Goal: Task Accomplishment & Management: Complete application form

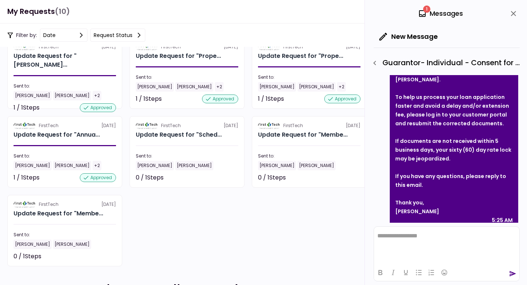
scroll to position [48, 0]
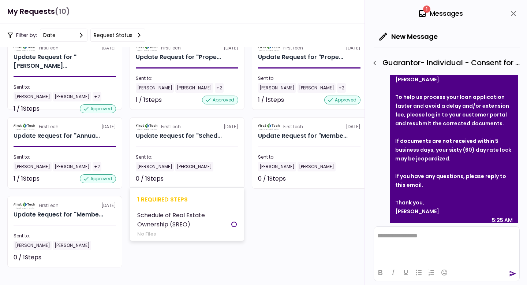
click at [154, 199] on div "1 required steps" at bounding box center [187, 199] width 100 height 9
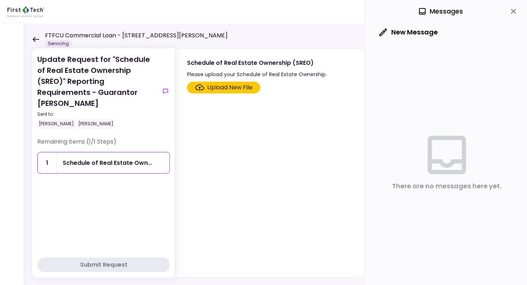
click at [37, 37] on icon at bounding box center [35, 39] width 7 height 5
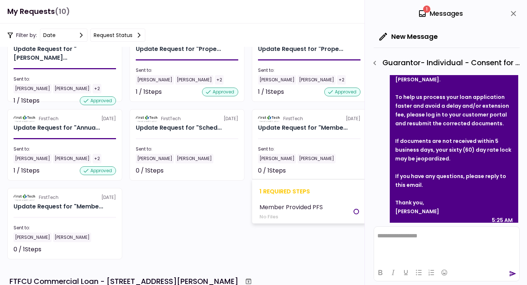
scroll to position [57, 0]
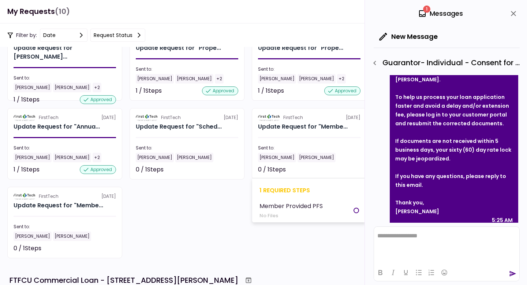
click at [290, 186] on div "1 required steps" at bounding box center [310, 190] width 100 height 9
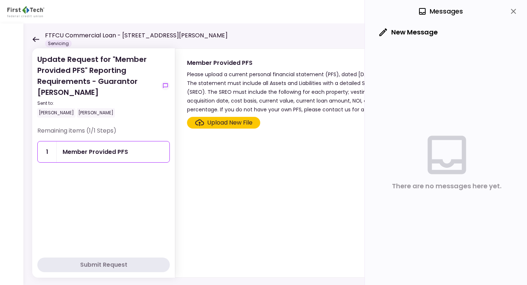
click at [221, 121] on div "Upload New File" at bounding box center [229, 122] width 45 height 9
click at [0, 0] on input "Upload New File" at bounding box center [0, 0] width 0 height 0
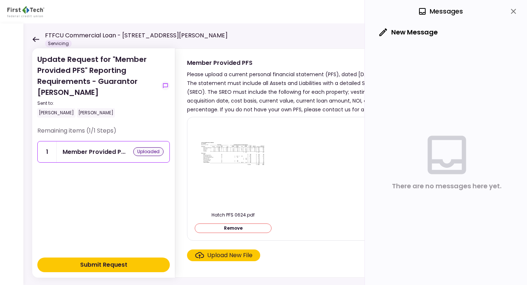
click at [225, 253] on div "Upload New File" at bounding box center [229, 255] width 45 height 9
click at [0, 0] on input "Upload New File" at bounding box center [0, 0] width 0 height 0
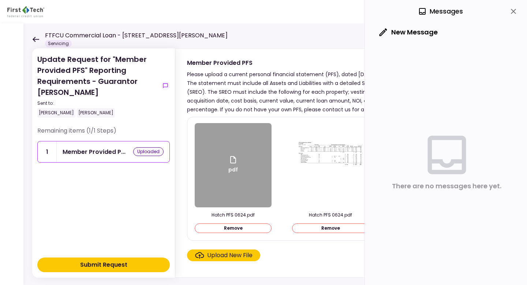
click at [231, 227] on button "Remove" at bounding box center [233, 228] width 77 height 10
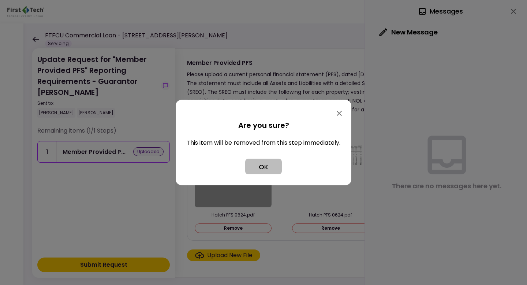
click at [258, 167] on button "OK" at bounding box center [263, 166] width 37 height 15
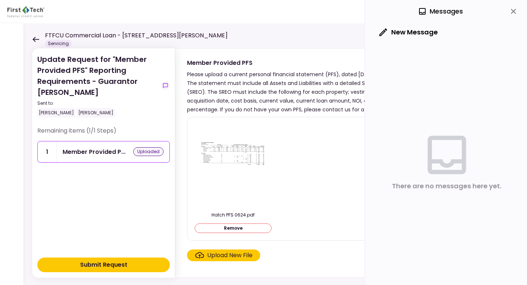
click at [222, 254] on div "Upload New File" at bounding box center [229, 255] width 45 height 9
click at [0, 0] on input "Upload New File" at bounding box center [0, 0] width 0 height 0
click at [110, 262] on div "Submit Request" at bounding box center [103, 264] width 47 height 9
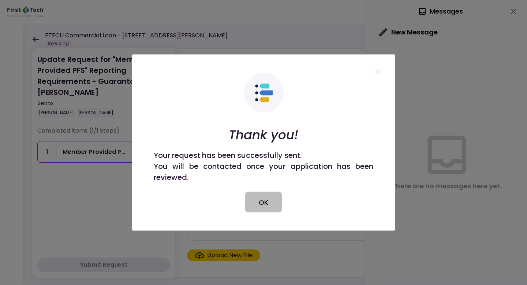
click at [253, 207] on button "OK" at bounding box center [263, 202] width 37 height 21
